Goal: Information Seeking & Learning: Find contact information

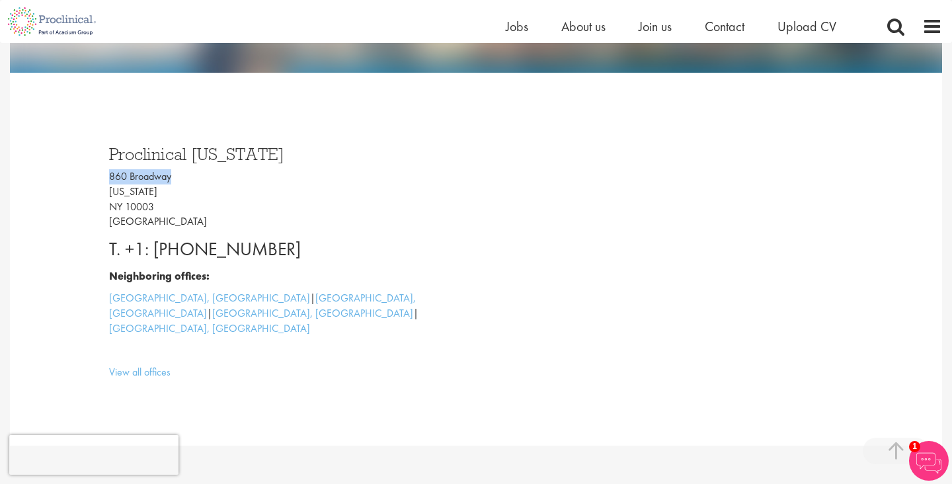
drag, startPoint x: 178, startPoint y: 178, endPoint x: 108, endPoint y: 178, distance: 69.4
click at [109, 178] on p "860 Broadway New York NY 10003 USA" at bounding box center [287, 199] width 357 height 60
copy p "860 Broadway"
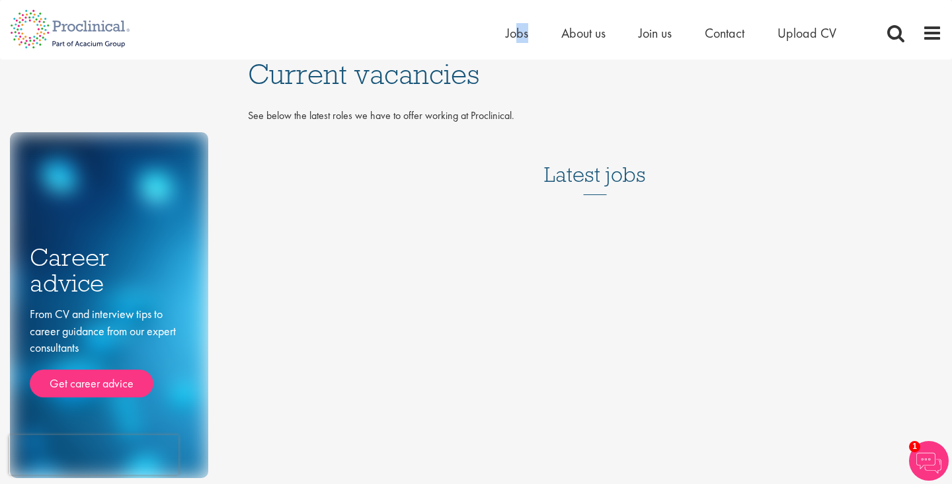
click at [516, 42] on div "Home Jobs About us Join us Contact Upload CV" at bounding box center [688, 36] width 364 height 26
click at [510, 32] on span "Jobs" at bounding box center [517, 32] width 22 height 17
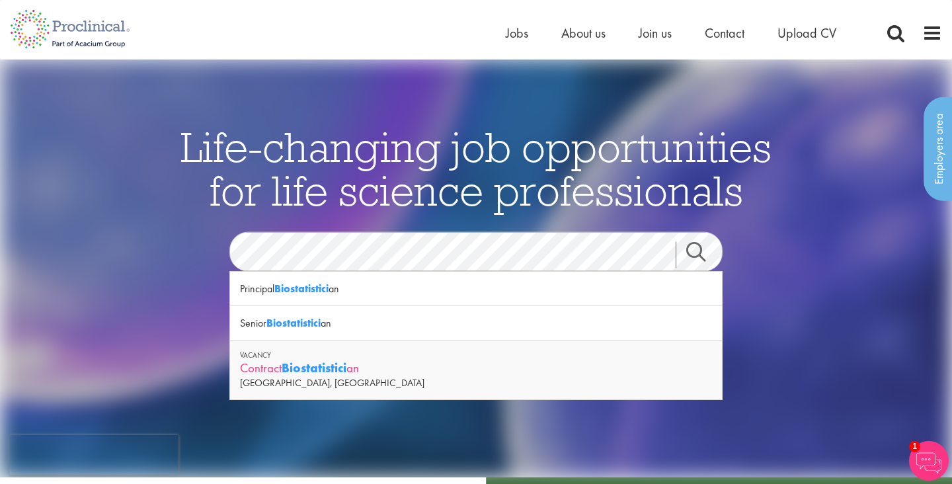
click at [375, 371] on div "Contract Biostatistici an" at bounding box center [476, 368] width 472 height 17
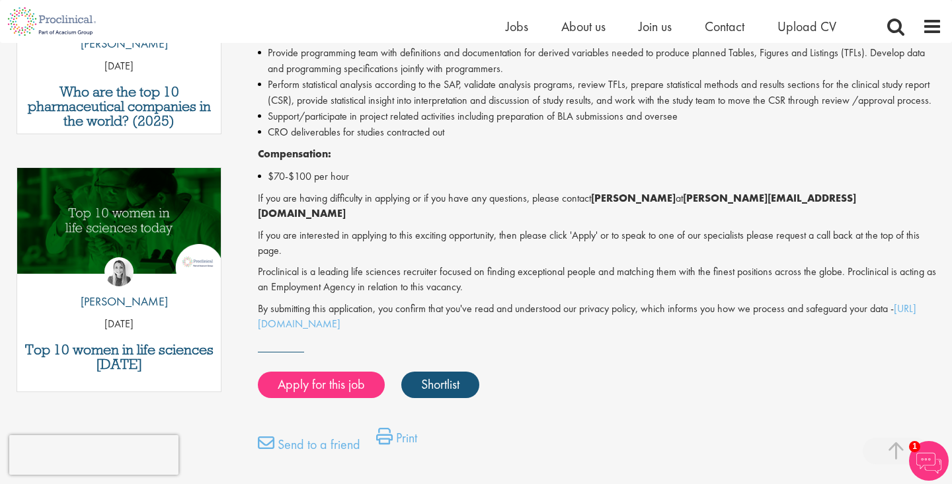
scroll to position [697, 0]
